Goal: Task Accomplishment & Management: Use online tool/utility

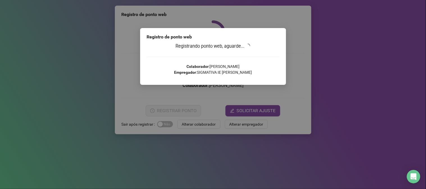
click at [232, 89] on div "Registro de ponto web Registrando ponto web, aguarde... Colaborador : [PERSON_N…" at bounding box center [213, 94] width 426 height 189
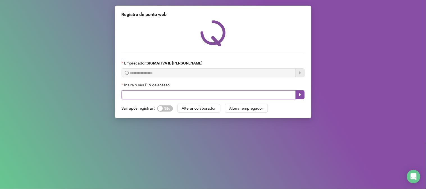
click at [231, 94] on input "text" at bounding box center [209, 94] width 174 height 9
type input "*****"
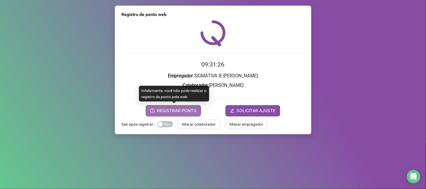
click at [154, 108] on button "REGISTRAR PONTO" at bounding box center [173, 110] width 55 height 11
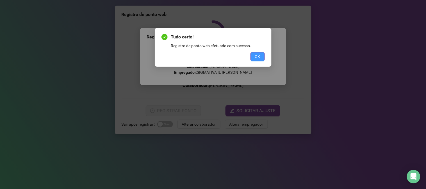
click at [261, 55] on button "OK" at bounding box center [258, 56] width 14 height 9
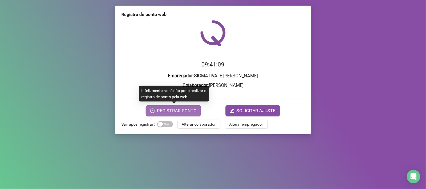
click at [174, 113] on span "REGISTRAR PONTO" at bounding box center [177, 111] width 40 height 7
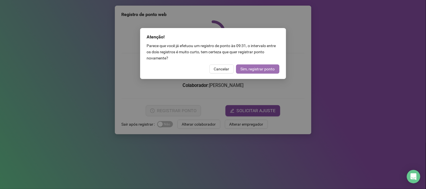
click at [260, 65] on button "Sim, registrar ponto" at bounding box center [257, 69] width 43 height 9
